Goal: Task Accomplishment & Management: Manage account settings

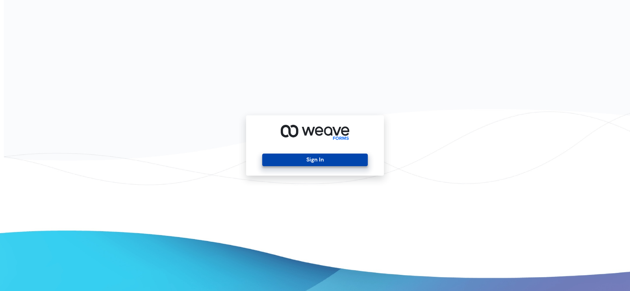
click at [315, 157] on button "Sign In" at bounding box center [314, 160] width 105 height 13
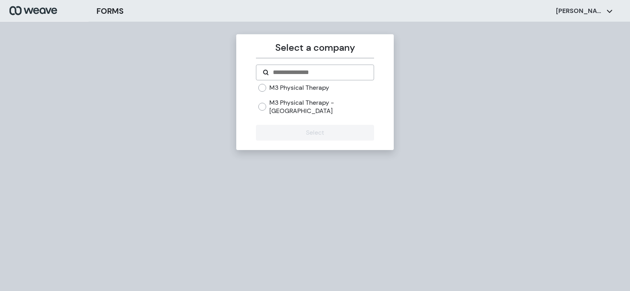
click at [300, 90] on label "M3 Physical Therapy" at bounding box center [299, 87] width 60 height 9
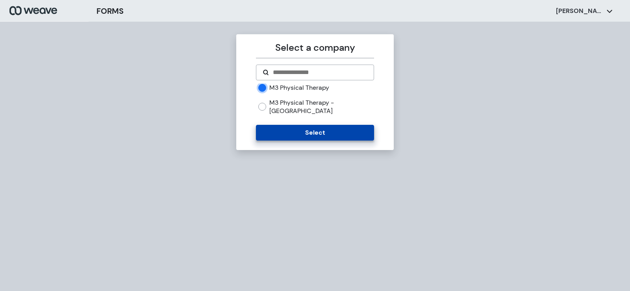
click at [301, 125] on button "Select" at bounding box center [315, 133] width 118 height 16
